Goal: Information Seeking & Learning: Check status

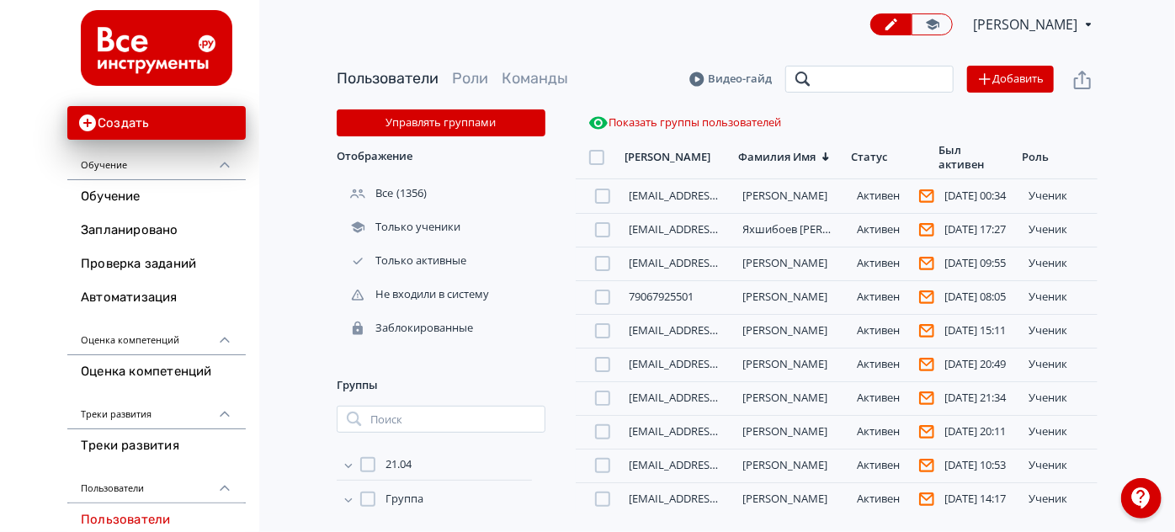
click at [853, 82] on input "search" at bounding box center [869, 79] width 168 height 27
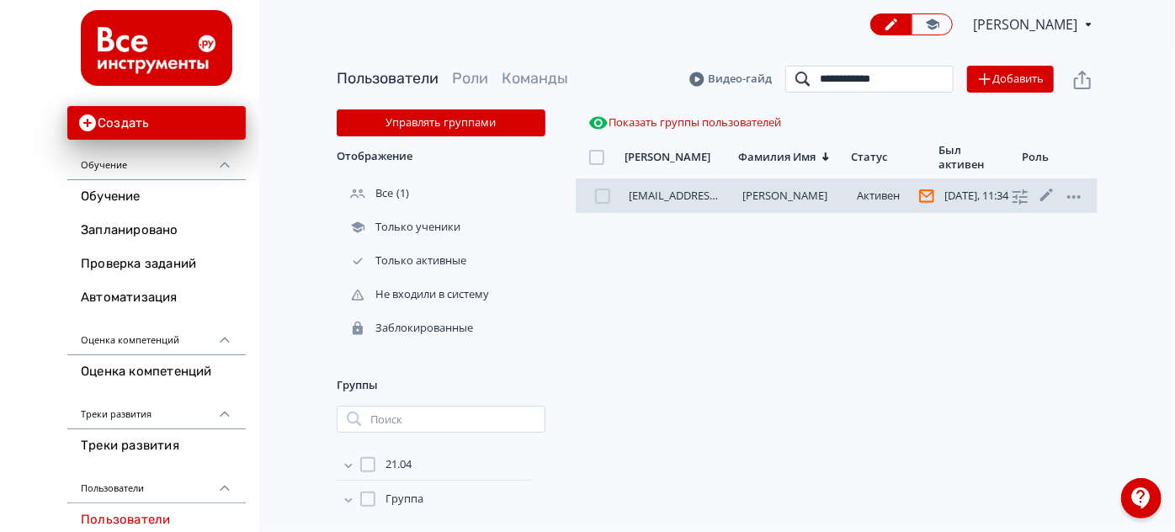
type input "**********"
click at [769, 197] on link "[PERSON_NAME]" at bounding box center [785, 195] width 85 height 15
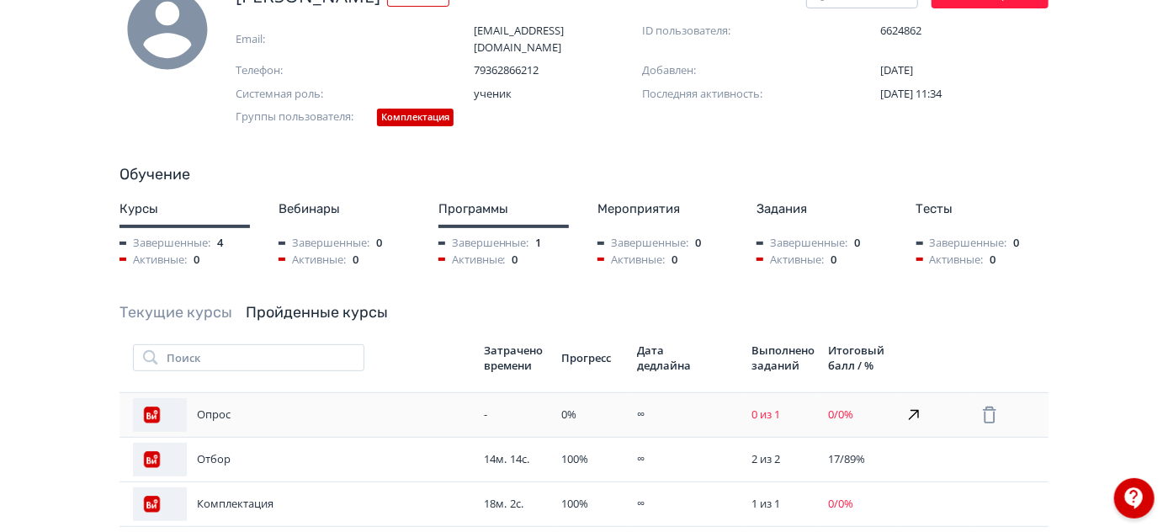
scroll to position [229, 0]
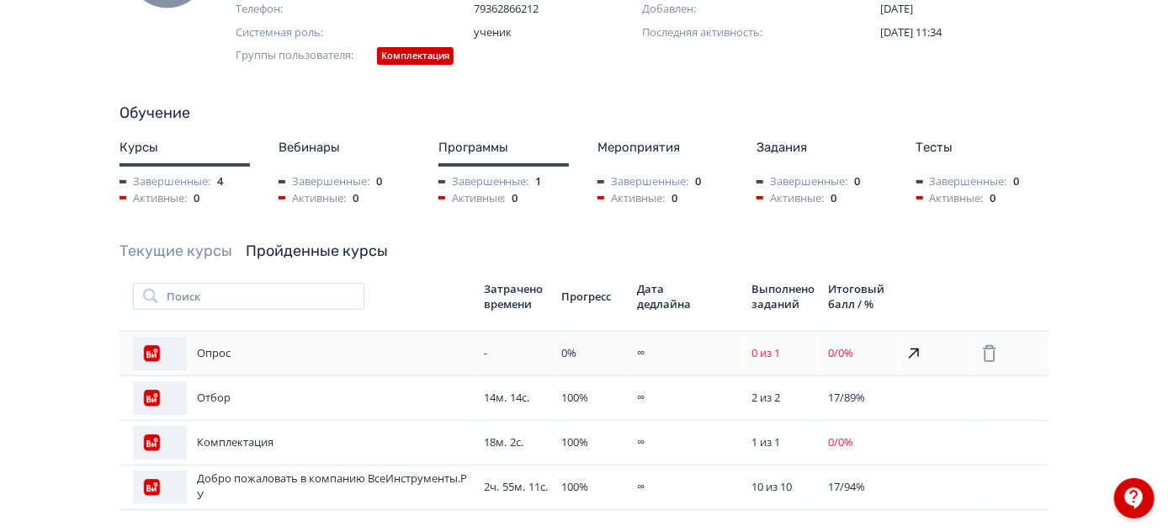
click at [520, 349] on div "-" at bounding box center [516, 353] width 64 height 17
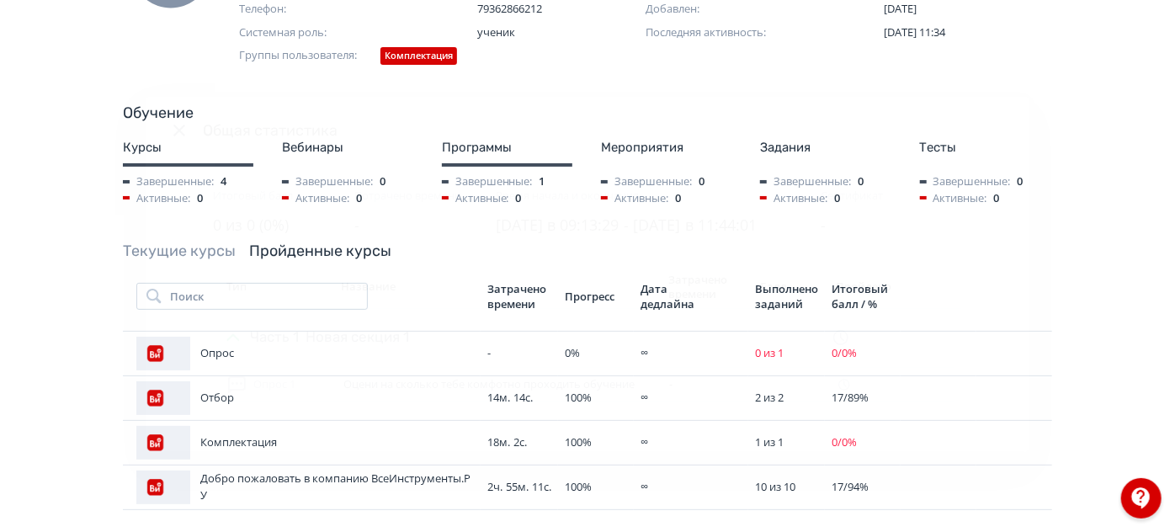
click at [1094, 266] on div "Общая статистика Итоговый балл 0 из 0 (0%) Потрачено времени - Время начала и о…" at bounding box center [587, 266] width 1175 height 532
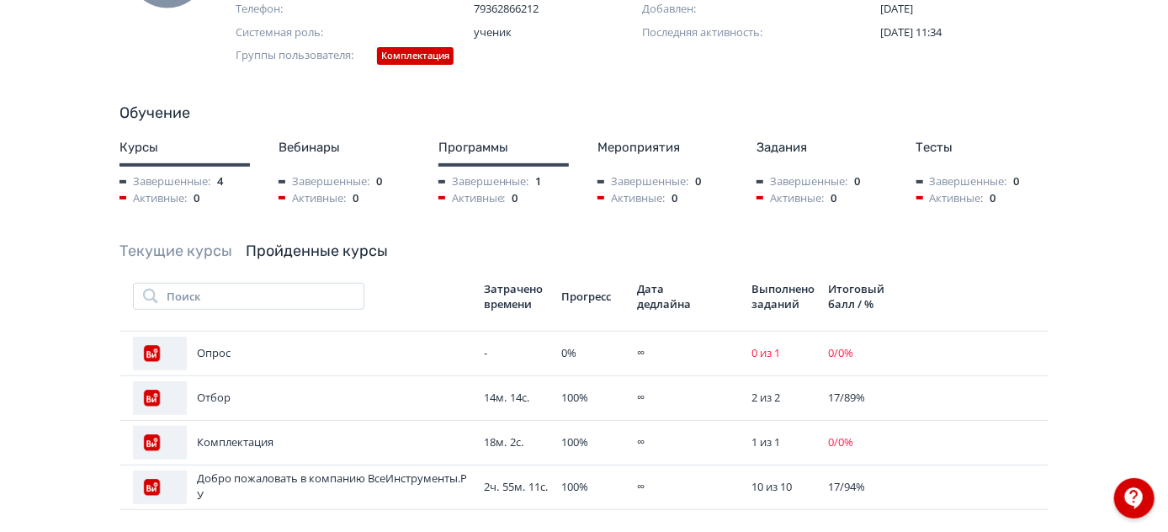
click at [143, 243] on link "Текущие курсы" at bounding box center [176, 251] width 113 height 19
click at [141, 242] on link "Текущие курсы" at bounding box center [176, 251] width 113 height 19
click at [159, 257] on link "Текущие курсы" at bounding box center [176, 251] width 113 height 19
click at [317, 249] on link "Пройденные курсы" at bounding box center [317, 251] width 142 height 19
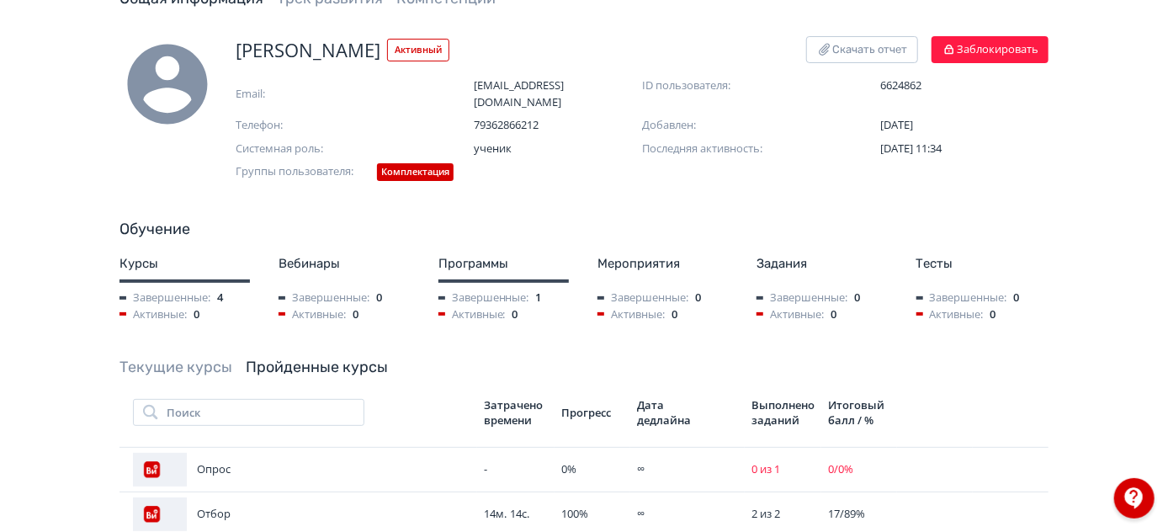
scroll to position [0, 0]
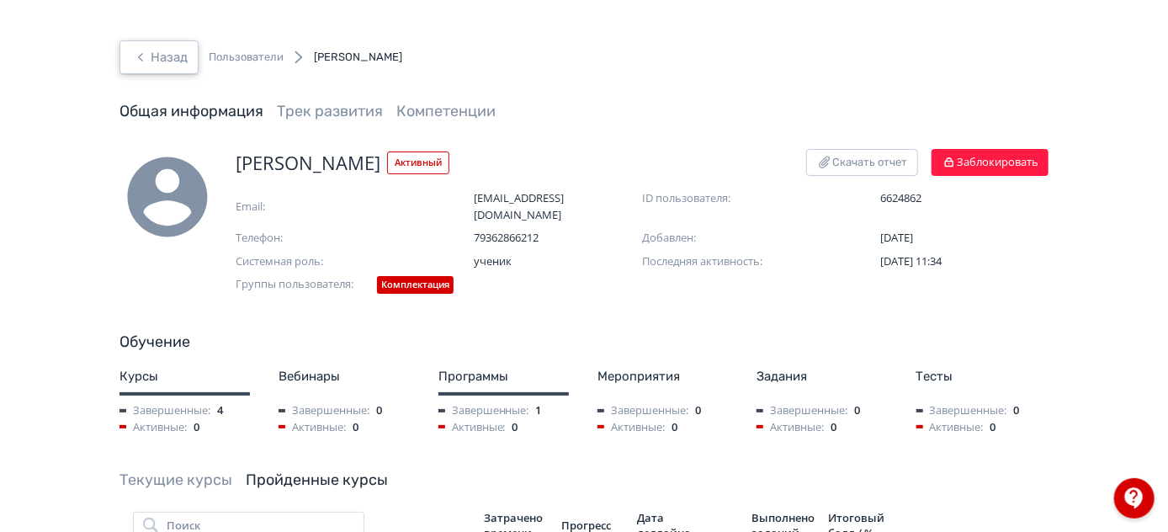
click at [157, 56] on button "Назад" at bounding box center [159, 57] width 79 height 34
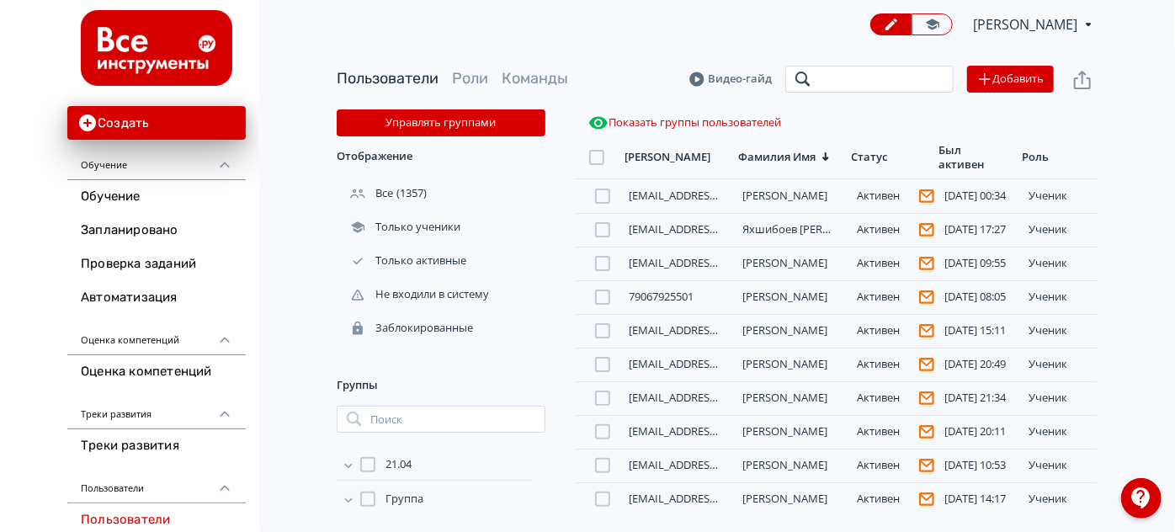
click at [844, 87] on input "search" at bounding box center [869, 79] width 168 height 27
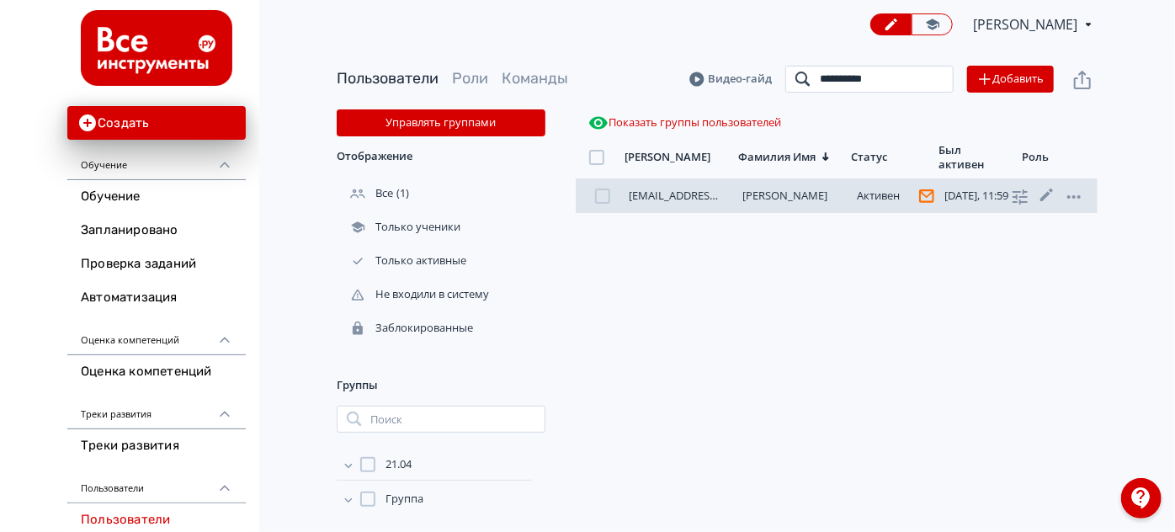
type input "**********"
click at [713, 201] on link "[EMAIL_ADDRESS][DOMAIN_NAME]" at bounding box center [718, 195] width 178 height 15
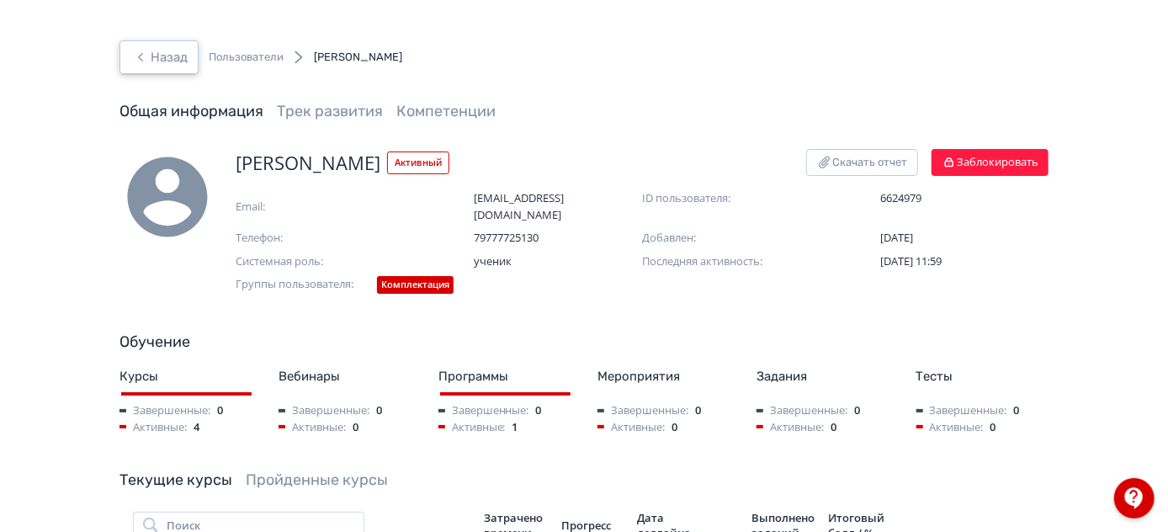
click at [160, 59] on button "Назад" at bounding box center [159, 57] width 79 height 34
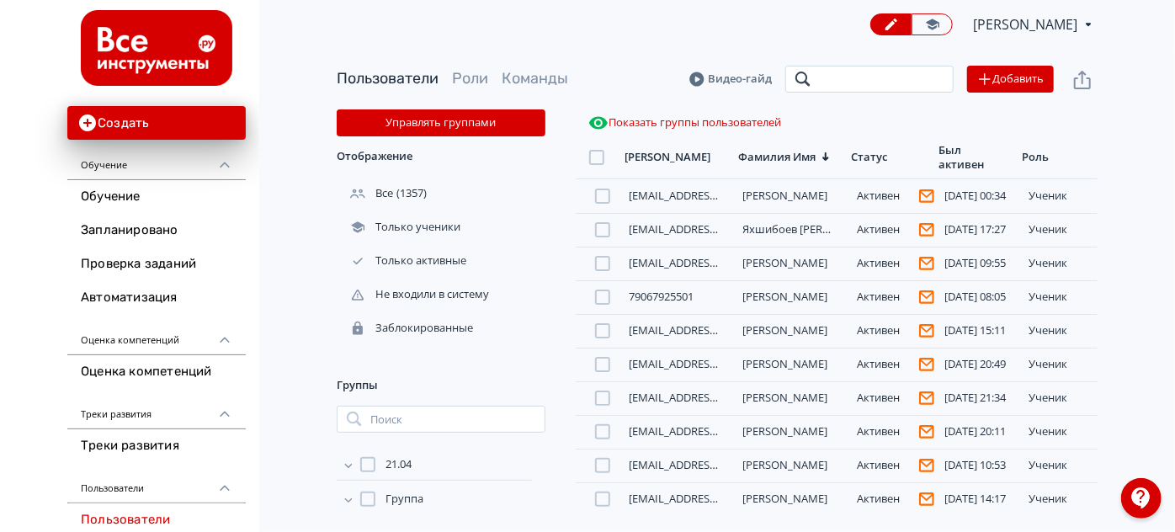
click at [840, 82] on input "search" at bounding box center [869, 79] width 168 height 27
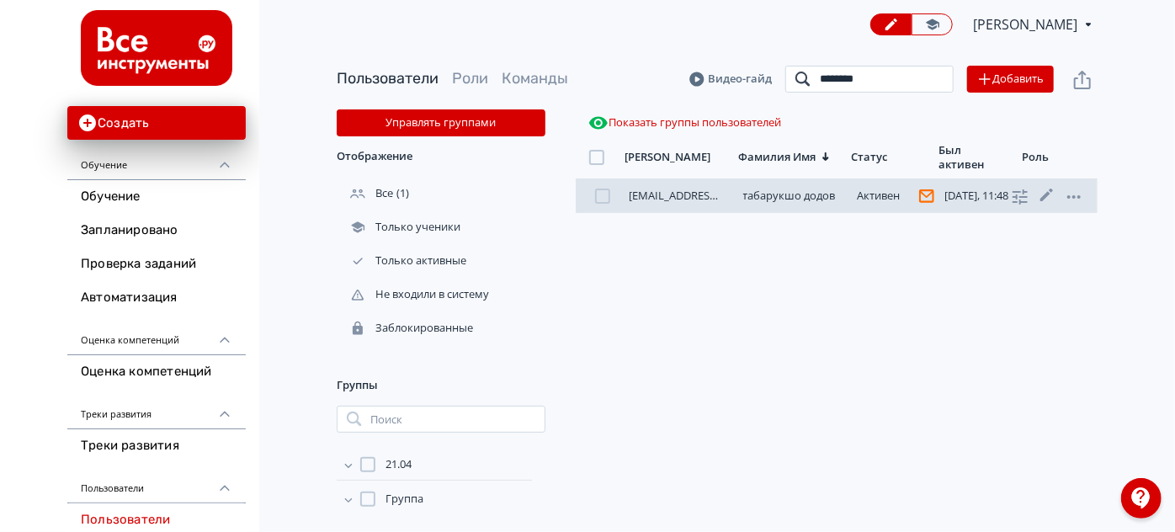
type input "********"
click at [749, 193] on link "табарукшо додов" at bounding box center [789, 195] width 93 height 15
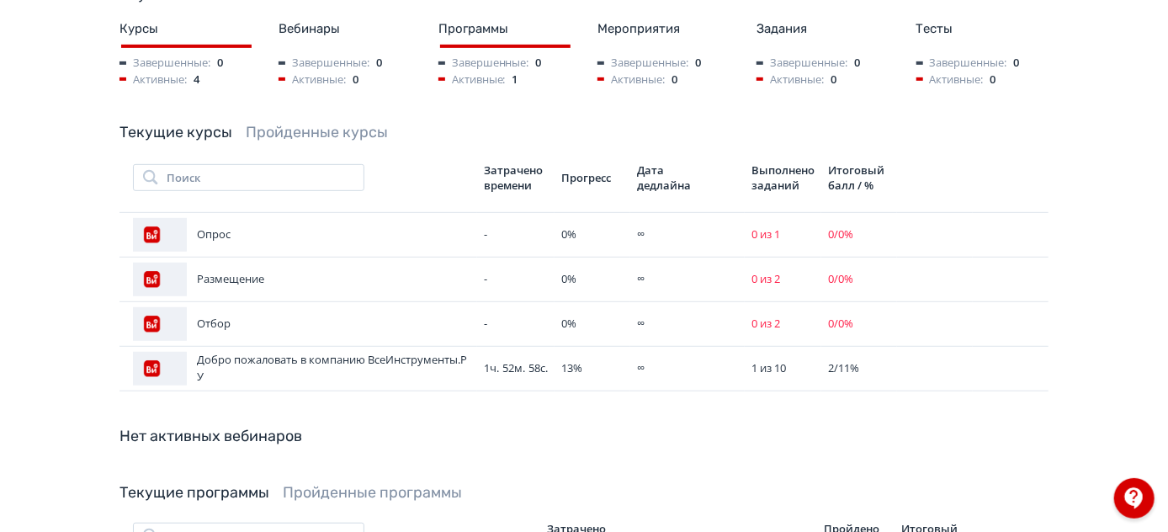
scroll to position [382, 0]
